Goal: Use online tool/utility: Use online tool/utility

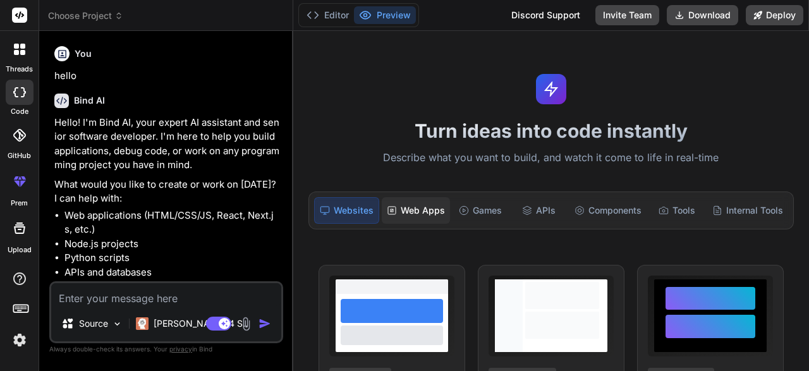
click at [434, 209] on div "Web Apps" at bounding box center [416, 210] width 68 height 27
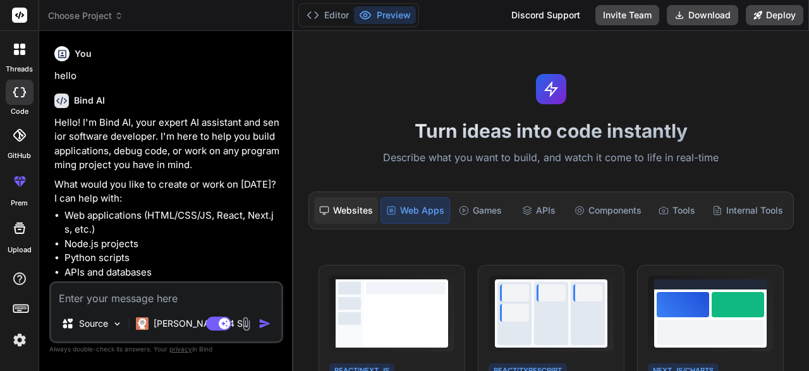
click at [344, 214] on div "Websites" at bounding box center [346, 210] width 64 height 27
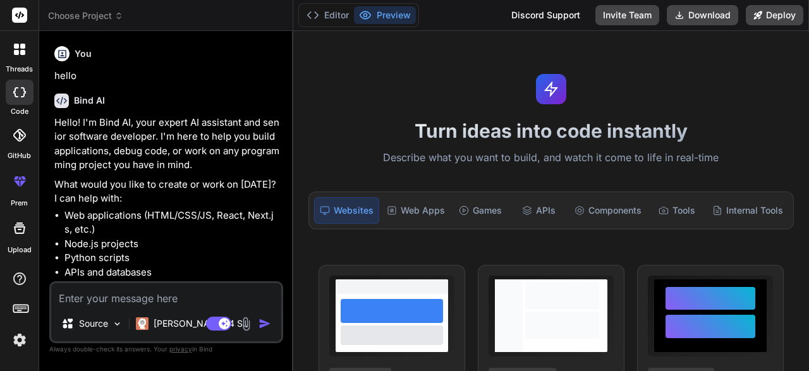
click at [16, 53] on icon at bounding box center [16, 52] width 5 height 5
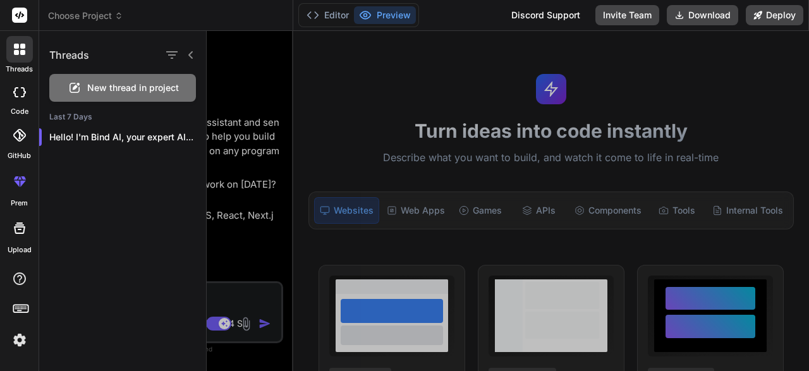
click at [16, 53] on icon at bounding box center [16, 52] width 5 height 5
click at [15, 135] on icon at bounding box center [19, 135] width 13 height 13
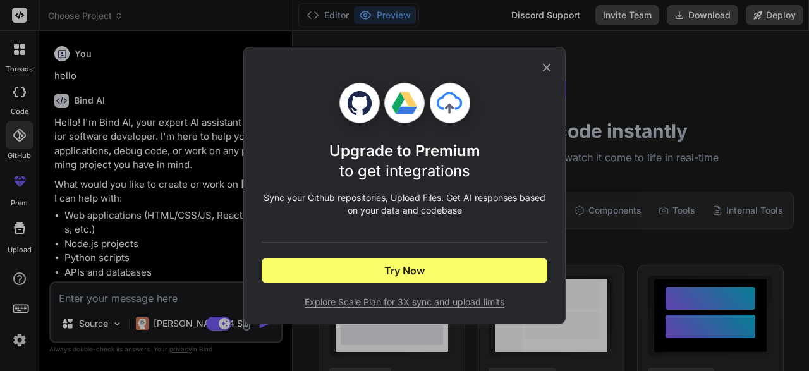
click at [17, 88] on div "Upgrade to Premium to get integrations Sync your Github repositories, Upload Fi…" at bounding box center [404, 185] width 809 height 371
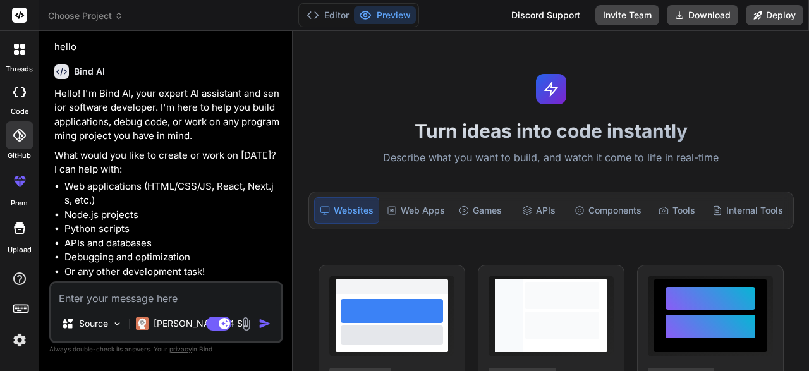
scroll to position [62, 0]
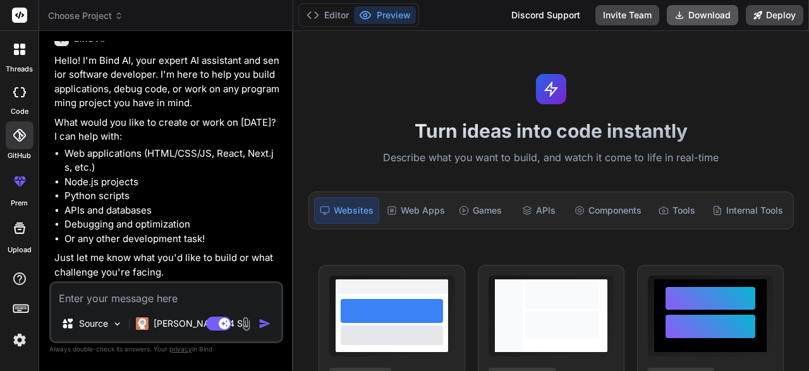
click at [708, 20] on button "Download" at bounding box center [702, 15] width 71 height 20
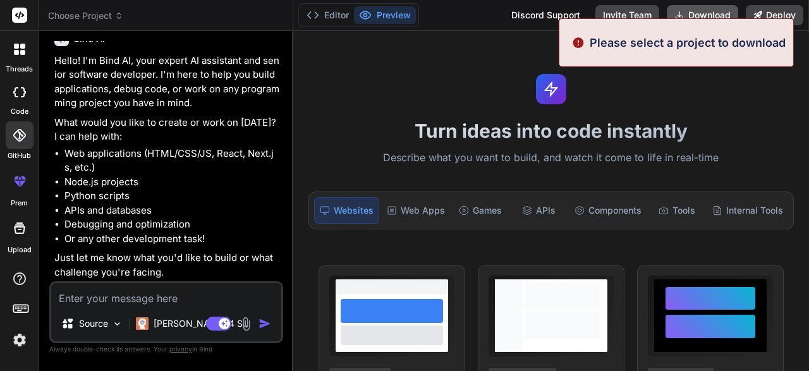
click at [708, 20] on div "Please select a project to download" at bounding box center [676, 42] width 235 height 49
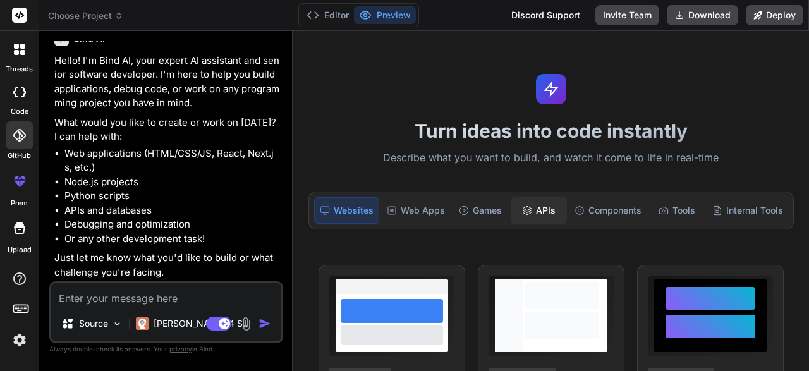
click at [544, 213] on div "APIs" at bounding box center [539, 210] width 56 height 27
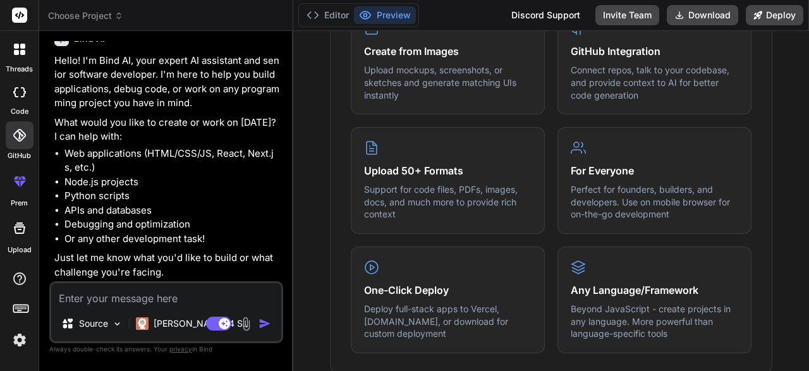
scroll to position [576, 0]
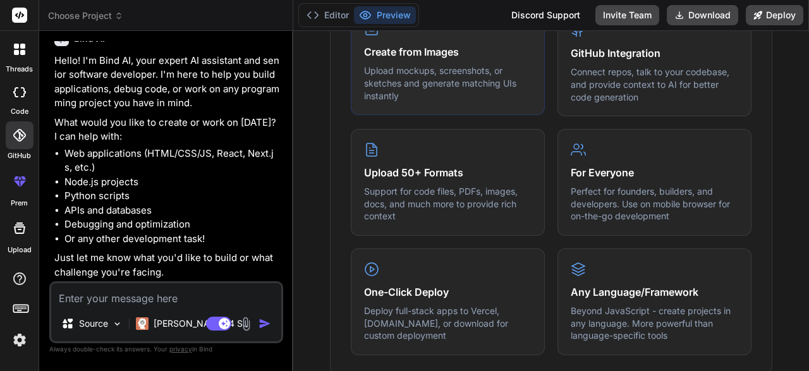
click at [456, 105] on div "Create from Images Upload mockups, screenshots, or sketches and generate matchi…" at bounding box center [448, 61] width 194 height 107
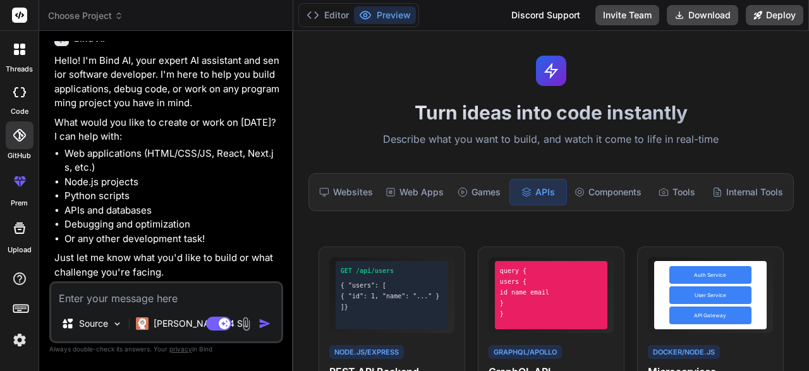
scroll to position [5, 0]
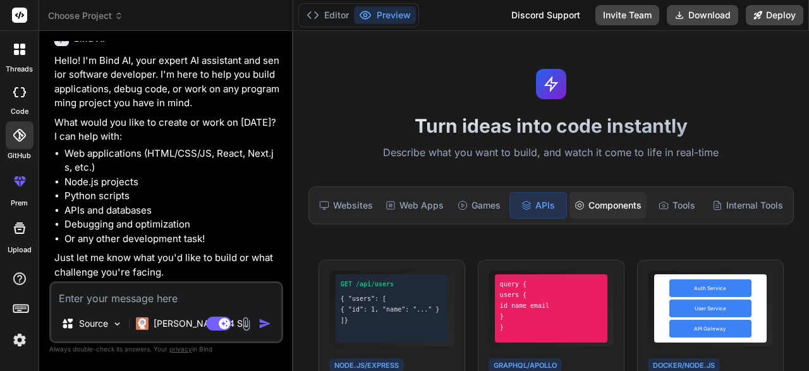
click at [616, 214] on div "Components" at bounding box center [607, 205] width 77 height 27
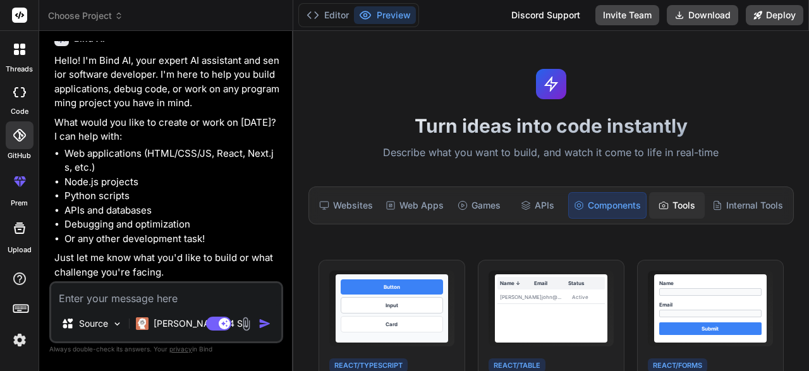
click at [668, 197] on div "Tools" at bounding box center [677, 205] width 56 height 27
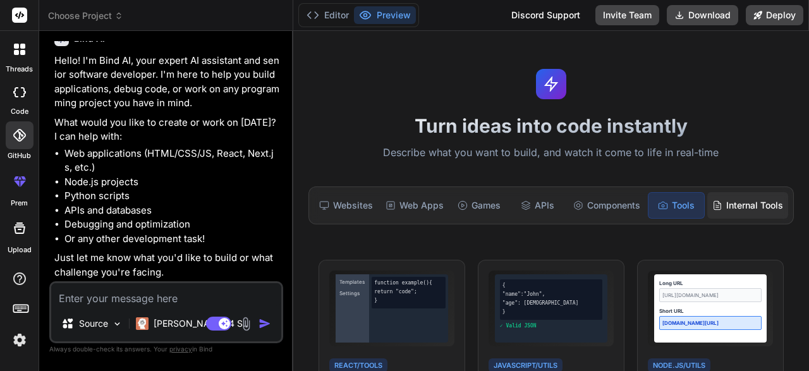
click at [735, 202] on div "Internal Tools" at bounding box center [747, 205] width 81 height 27
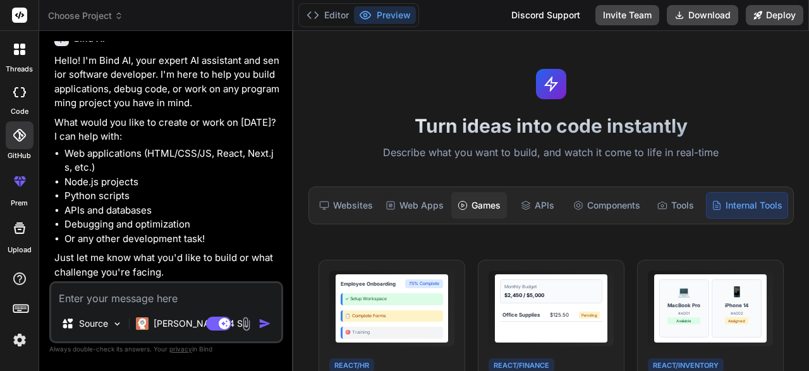
click at [463, 207] on circle at bounding box center [462, 205] width 8 height 8
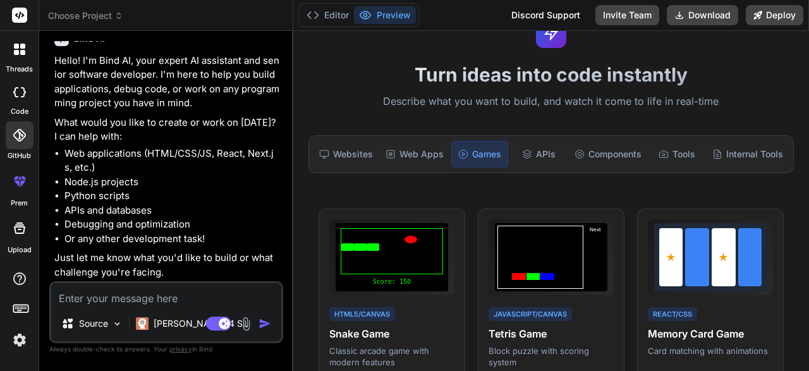
scroll to position [56, 0]
click at [416, 159] on div "Web Apps" at bounding box center [414, 155] width 68 height 27
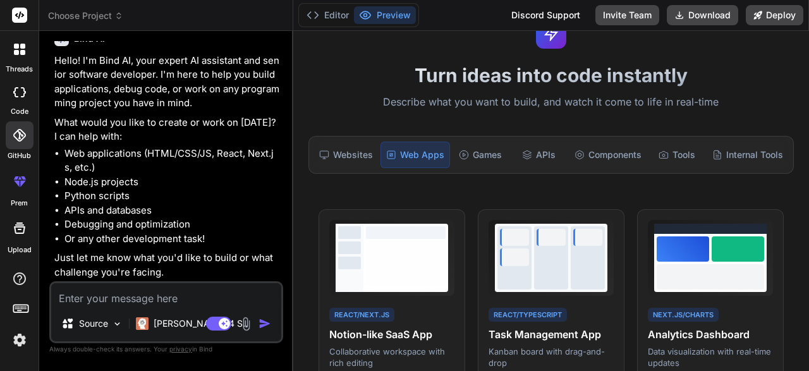
scroll to position [0, 0]
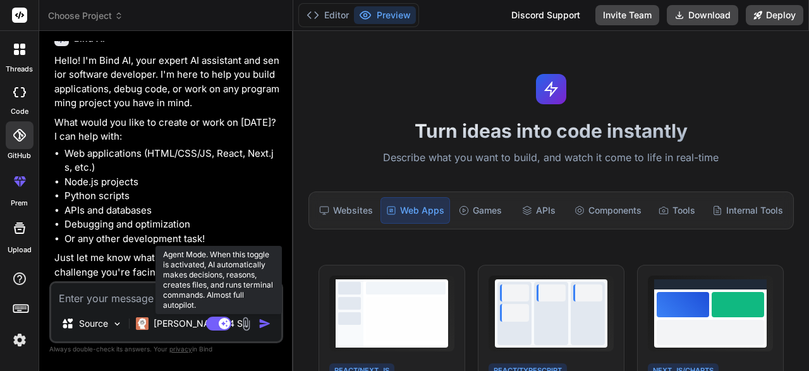
click at [216, 322] on rect at bounding box center [218, 324] width 25 height 14
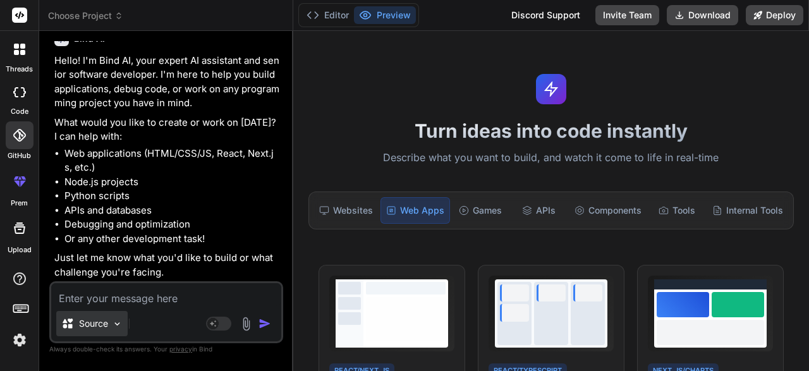
click at [113, 322] on img at bounding box center [117, 323] width 11 height 11
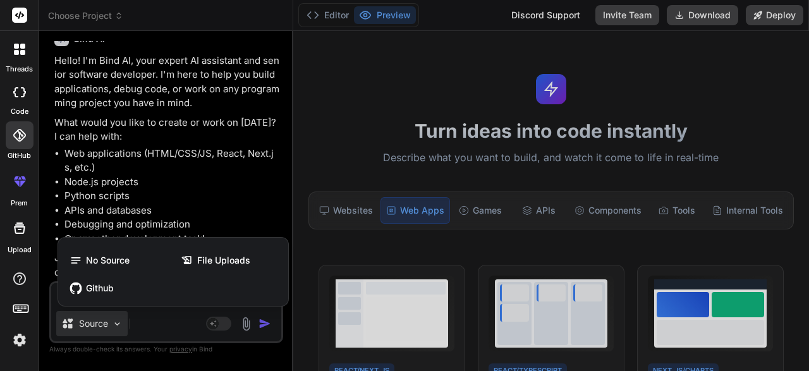
click at [210, 322] on div at bounding box center [404, 185] width 809 height 371
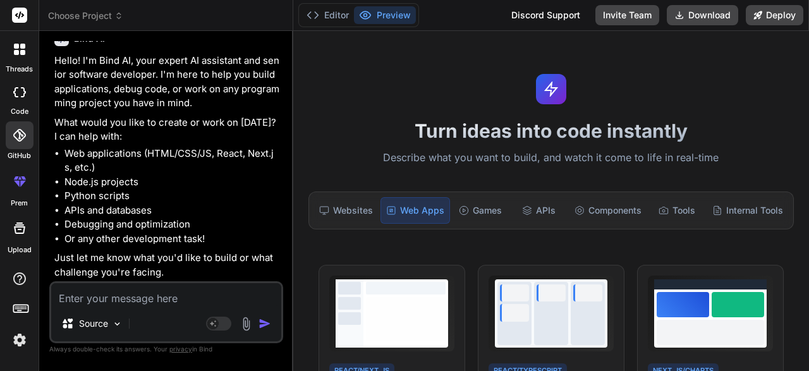
click at [210, 322] on rect at bounding box center [212, 323] width 11 height 11
click at [210, 322] on rect at bounding box center [218, 324] width 25 height 14
click at [245, 327] on img at bounding box center [246, 324] width 15 height 15
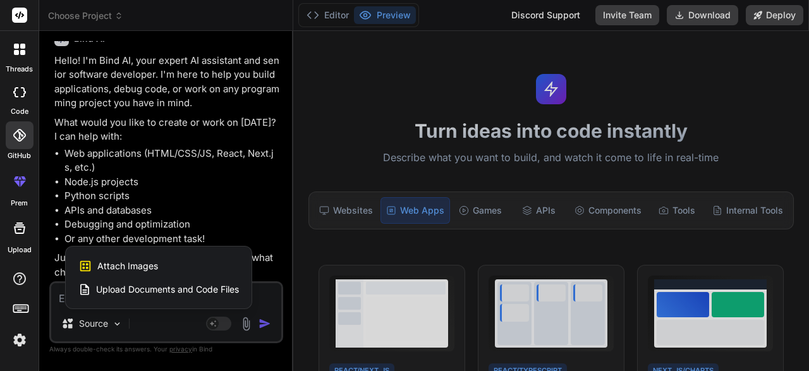
click at [188, 217] on div at bounding box center [404, 185] width 809 height 371
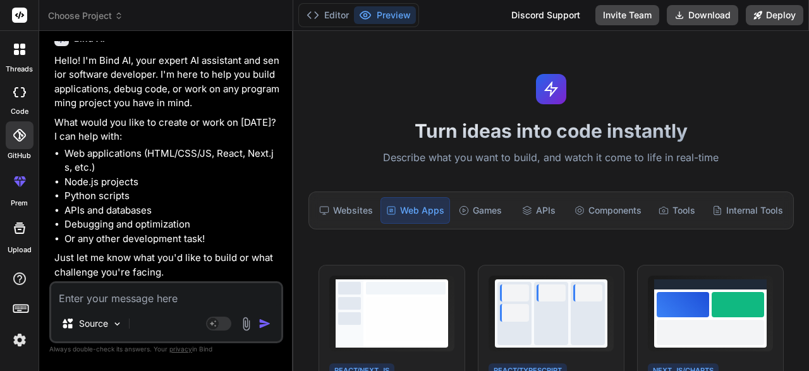
click at [189, 215] on li "APIs and databases" at bounding box center [172, 210] width 216 height 15
click at [384, 14] on button "Preview" at bounding box center [385, 15] width 62 height 18
click at [90, 13] on span "Choose Project" at bounding box center [85, 15] width 75 height 13
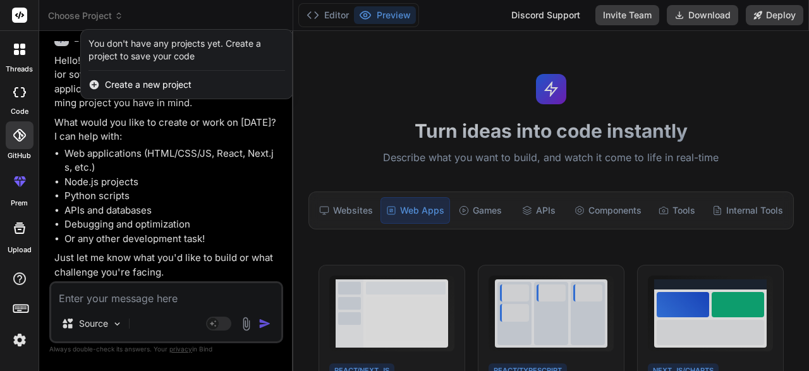
click at [142, 186] on div at bounding box center [404, 185] width 809 height 371
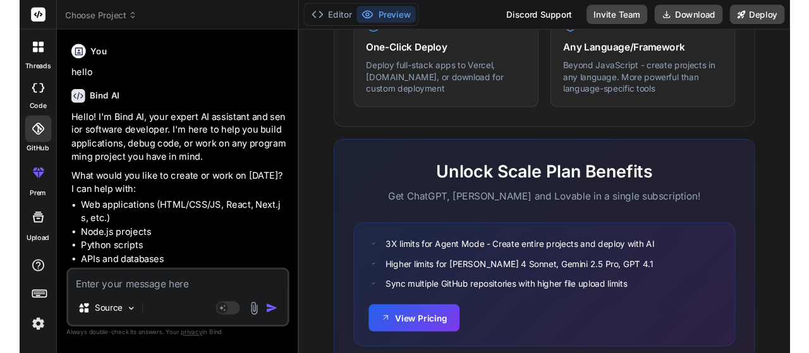
scroll to position [846, 0]
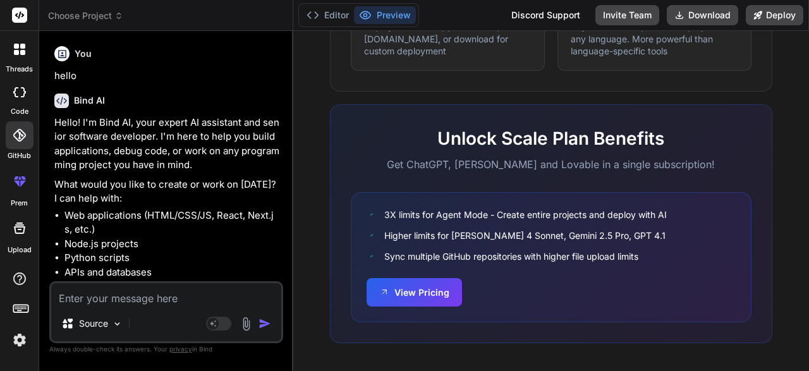
type textarea "x"
